Goal: Check status: Check status

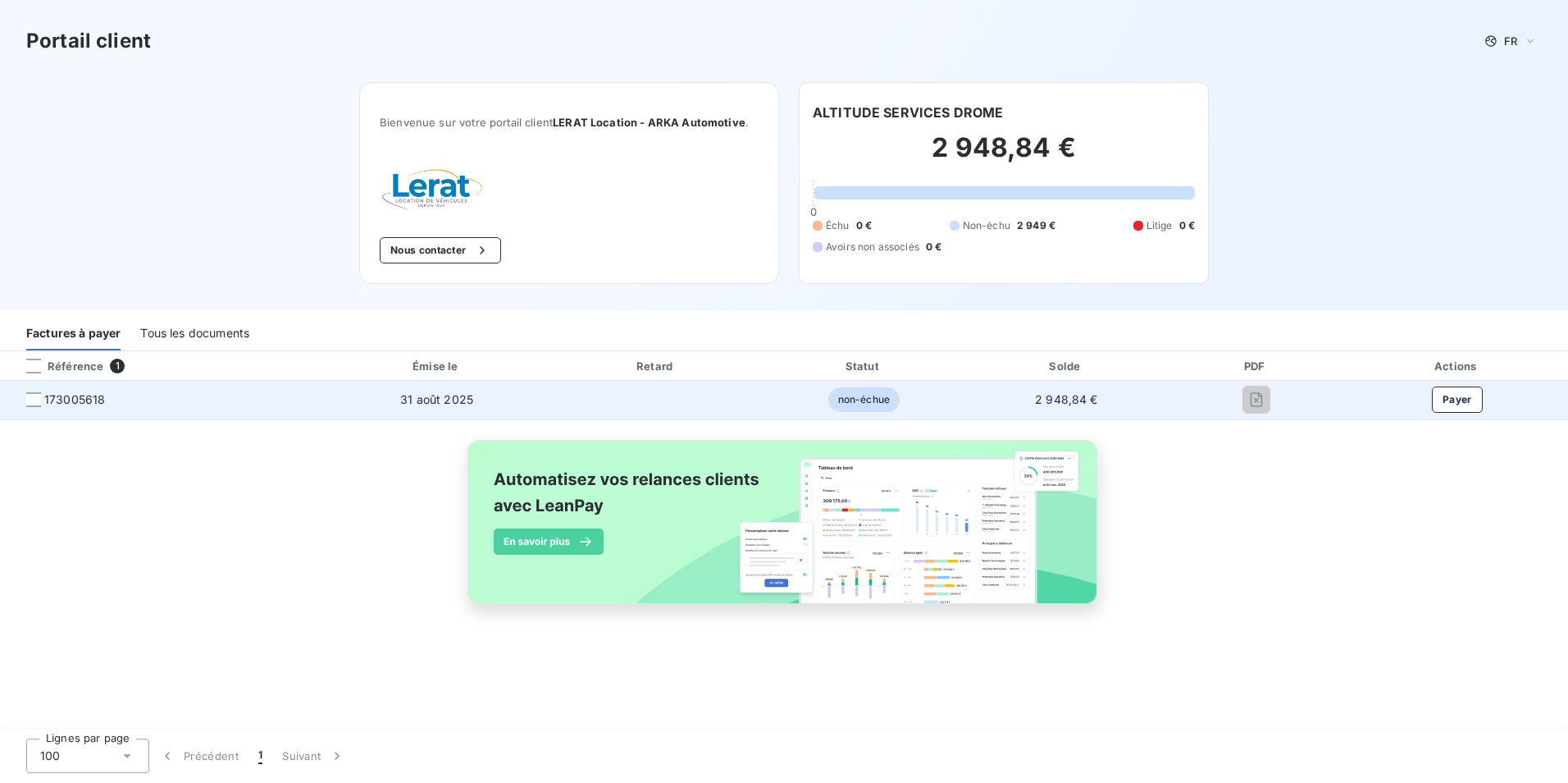
click at [78, 396] on span "173005618" at bounding box center [74, 399] width 60 height 17
click at [34, 403] on div at bounding box center [33, 399] width 15 height 15
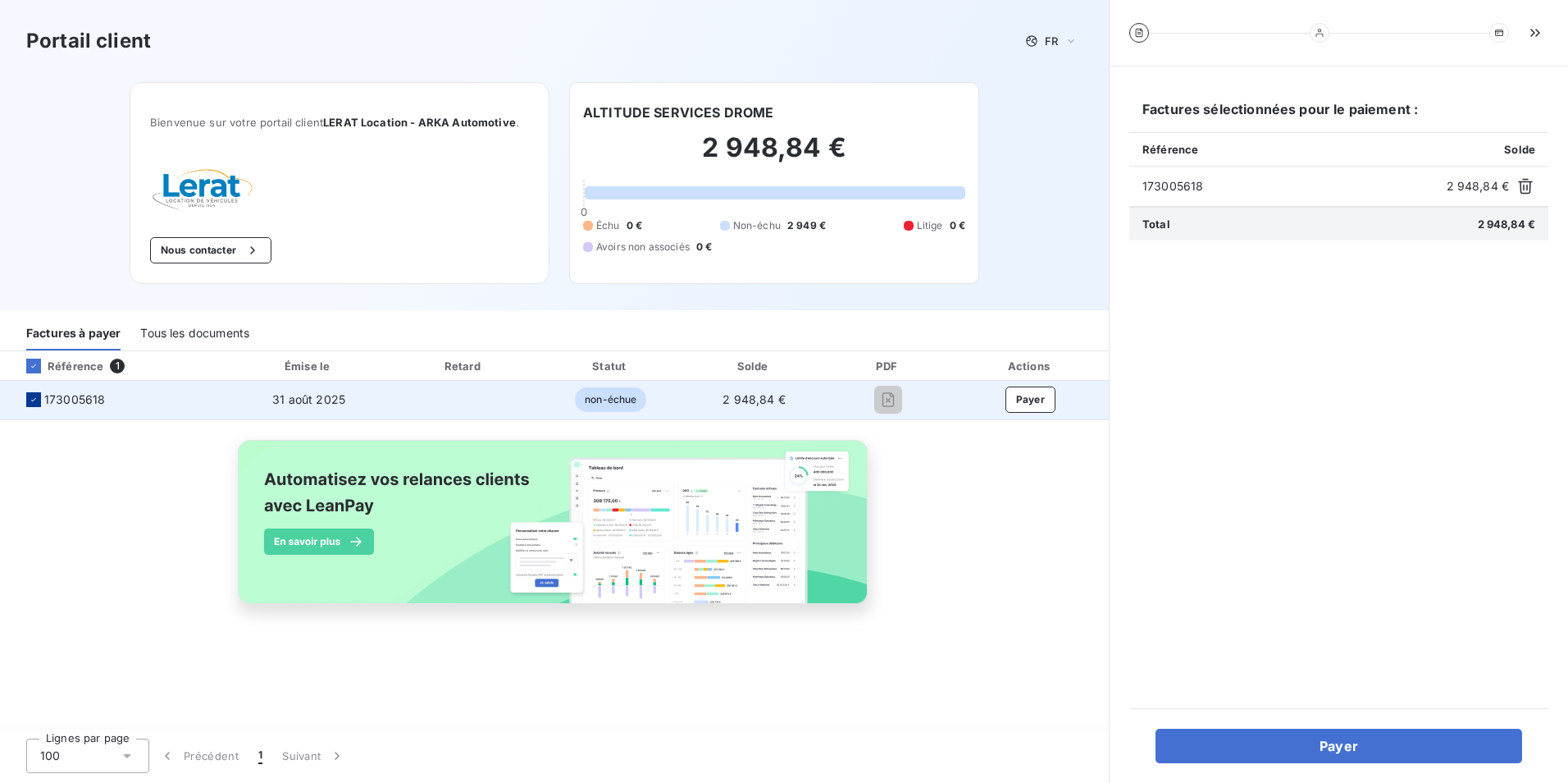
click at [32, 403] on icon at bounding box center [33, 399] width 10 height 10
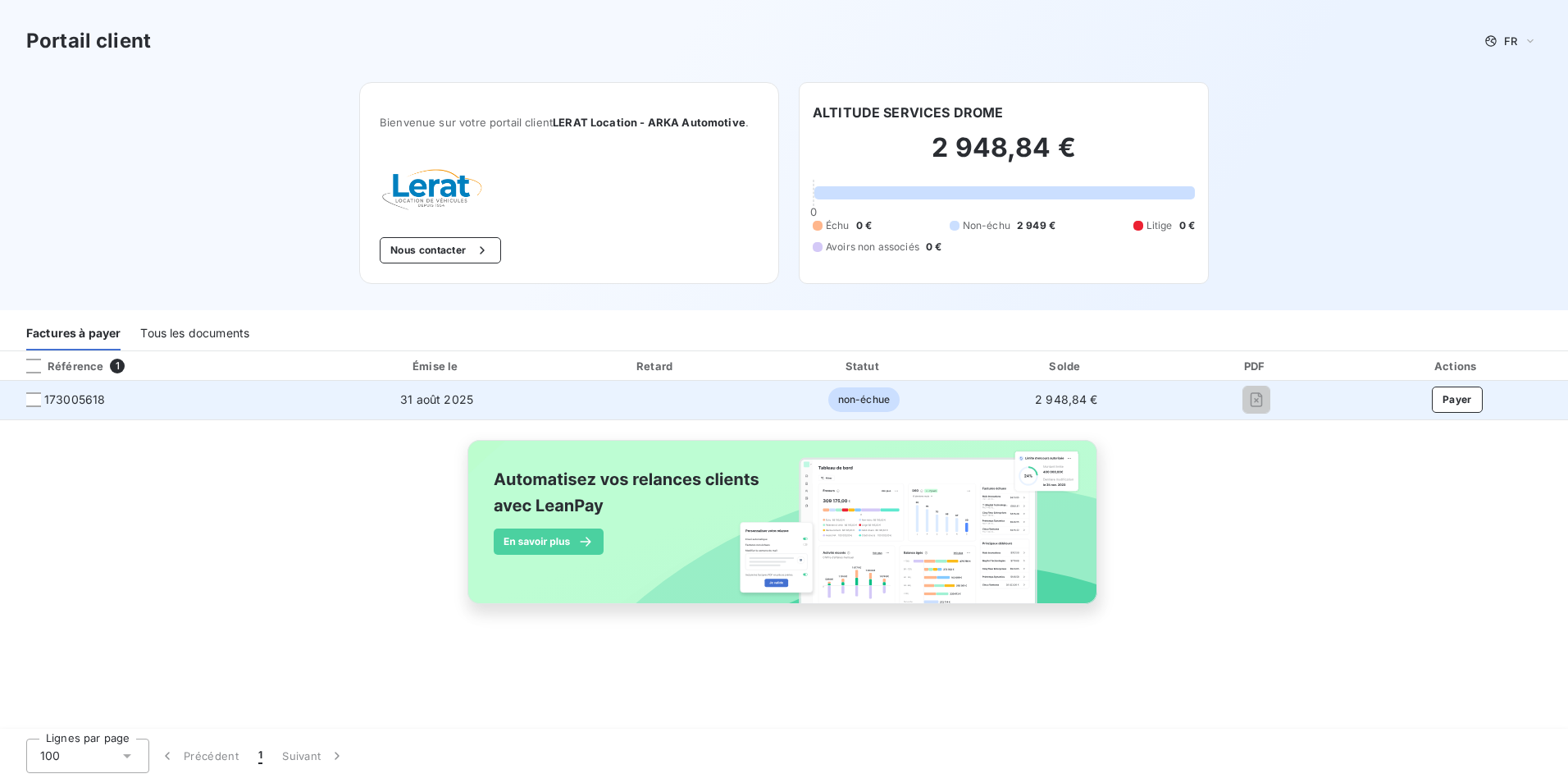
click at [136, 403] on span "173005618" at bounding box center [161, 399] width 296 height 17
click at [71, 399] on span "173005618" at bounding box center [74, 399] width 60 height 17
drag, startPoint x: 67, startPoint y: 399, endPoint x: 58, endPoint y: 397, distance: 9.2
click at [58, 397] on span "173005618" at bounding box center [74, 399] width 60 height 17
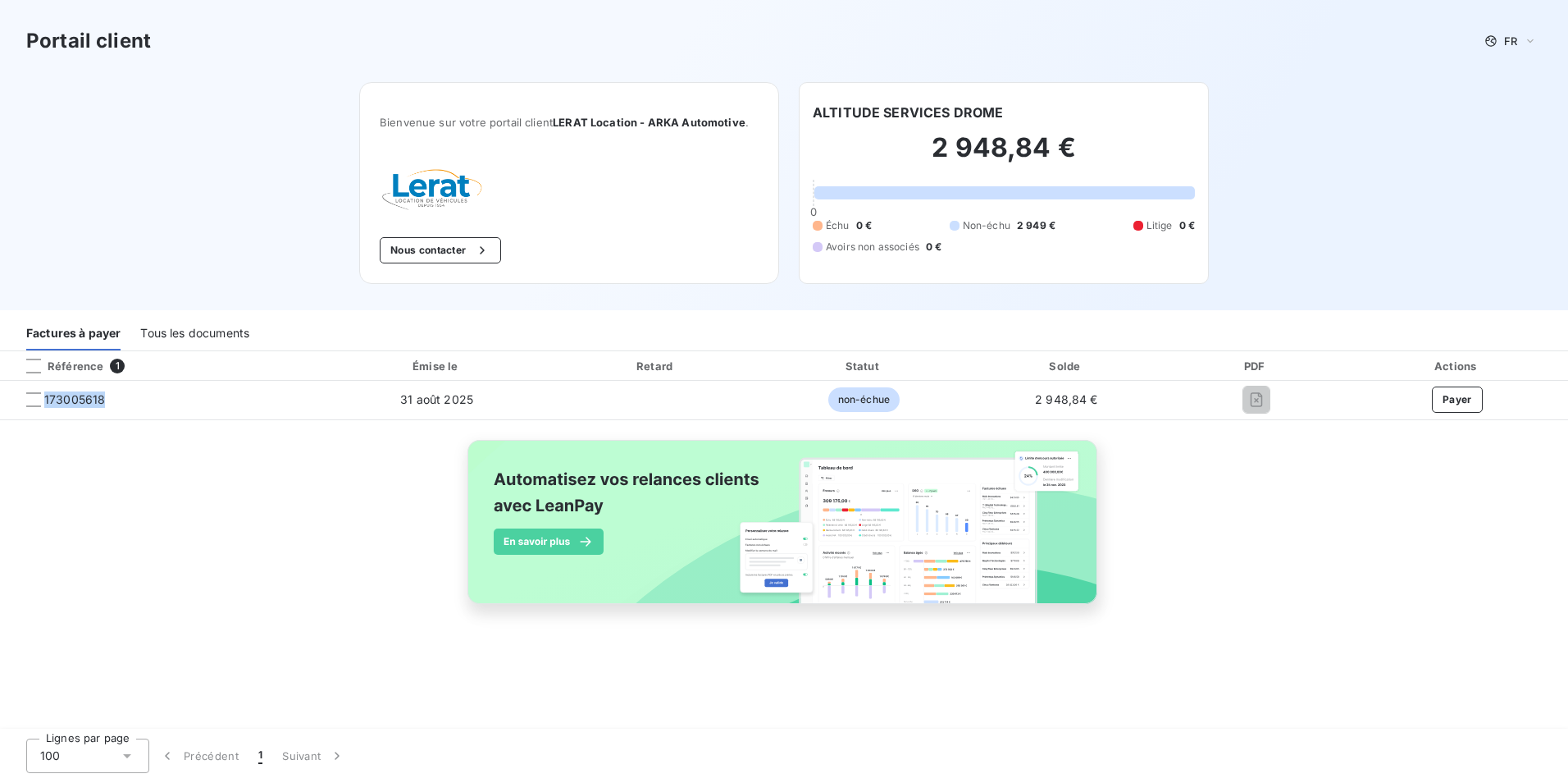
click at [212, 338] on div "Tous les documents" at bounding box center [194, 333] width 109 height 34
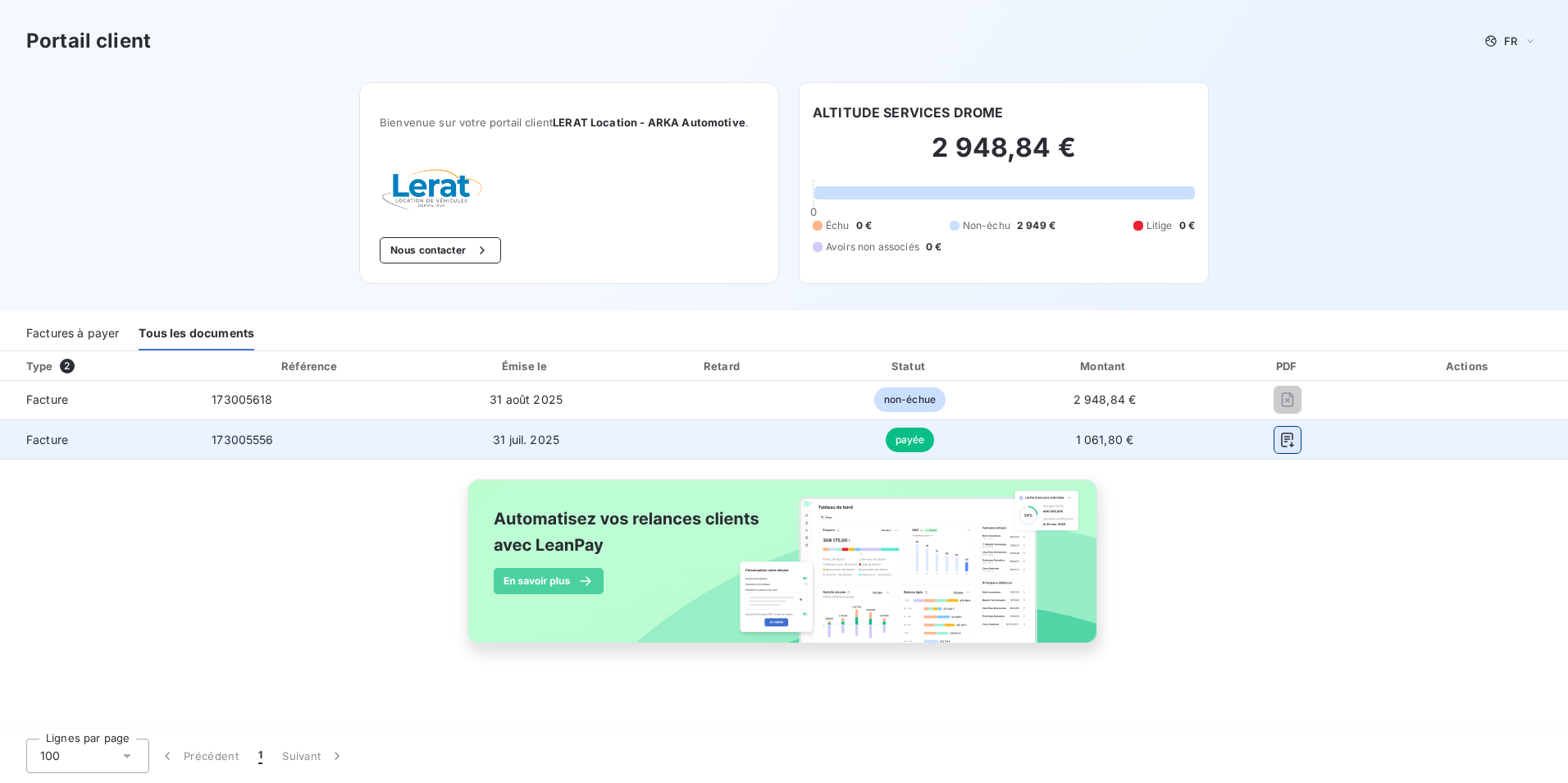
click at [1286, 441] on icon "button" at bounding box center [1288, 440] width 12 height 15
